Goal: Information Seeking & Learning: Learn about a topic

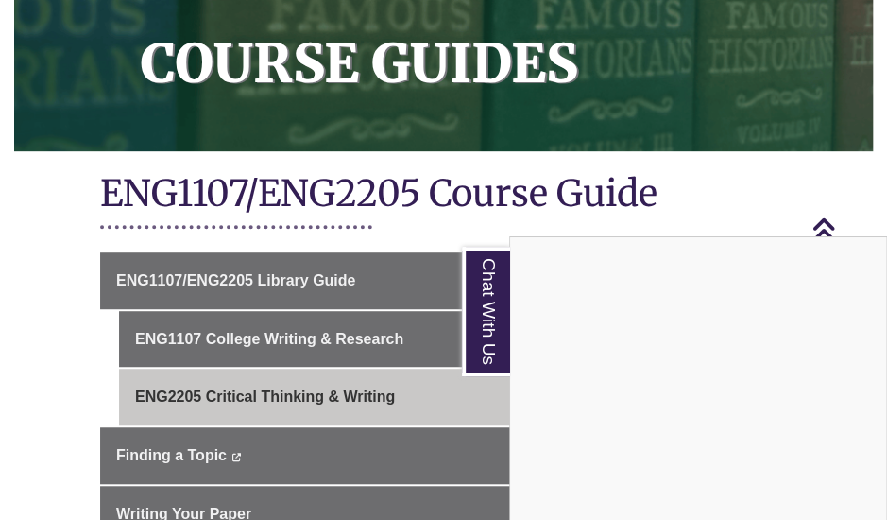
scroll to position [283, 0]
click at [851, 196] on div "Chat With Us" at bounding box center [443, 260] width 887 height 520
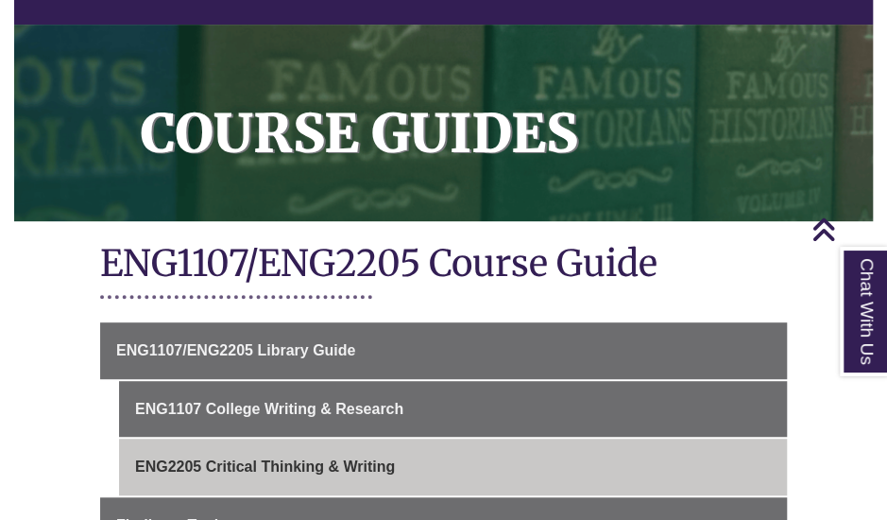
scroll to position [0, 0]
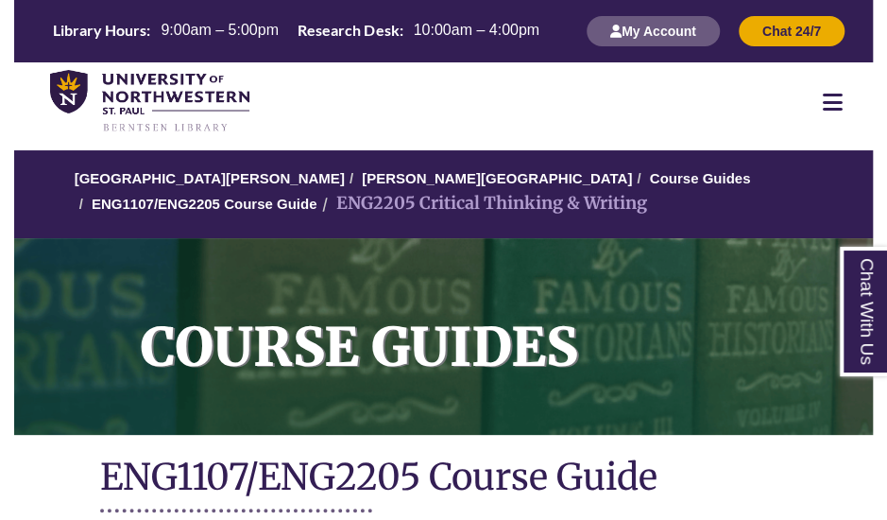
click at [821, 97] on div at bounding box center [833, 102] width 80 height 23
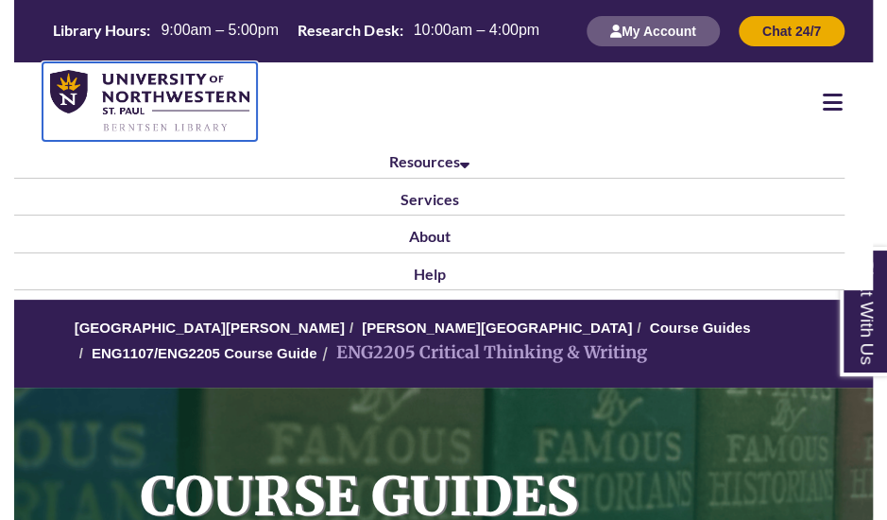
click at [197, 95] on img at bounding box center [149, 101] width 199 height 63
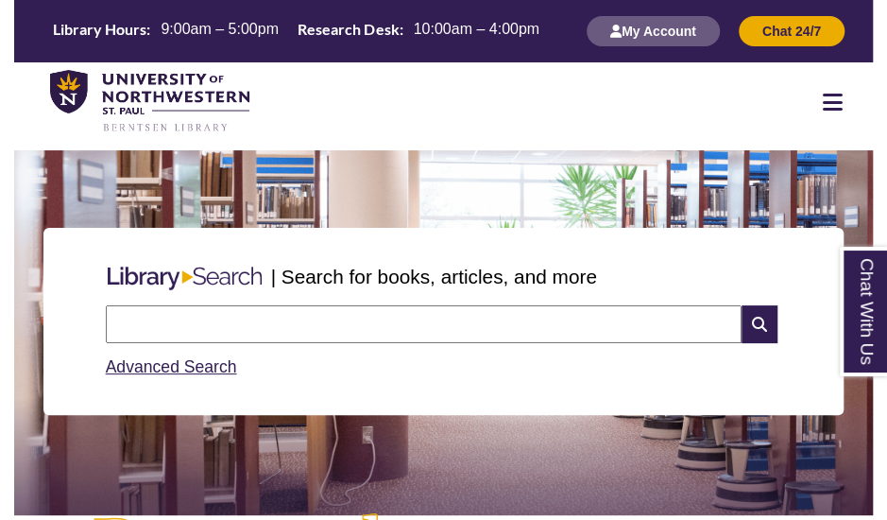
click at [355, 331] on input "text" at bounding box center [424, 324] width 636 height 38
type input "**********"
